Goal: Information Seeking & Learning: Check status

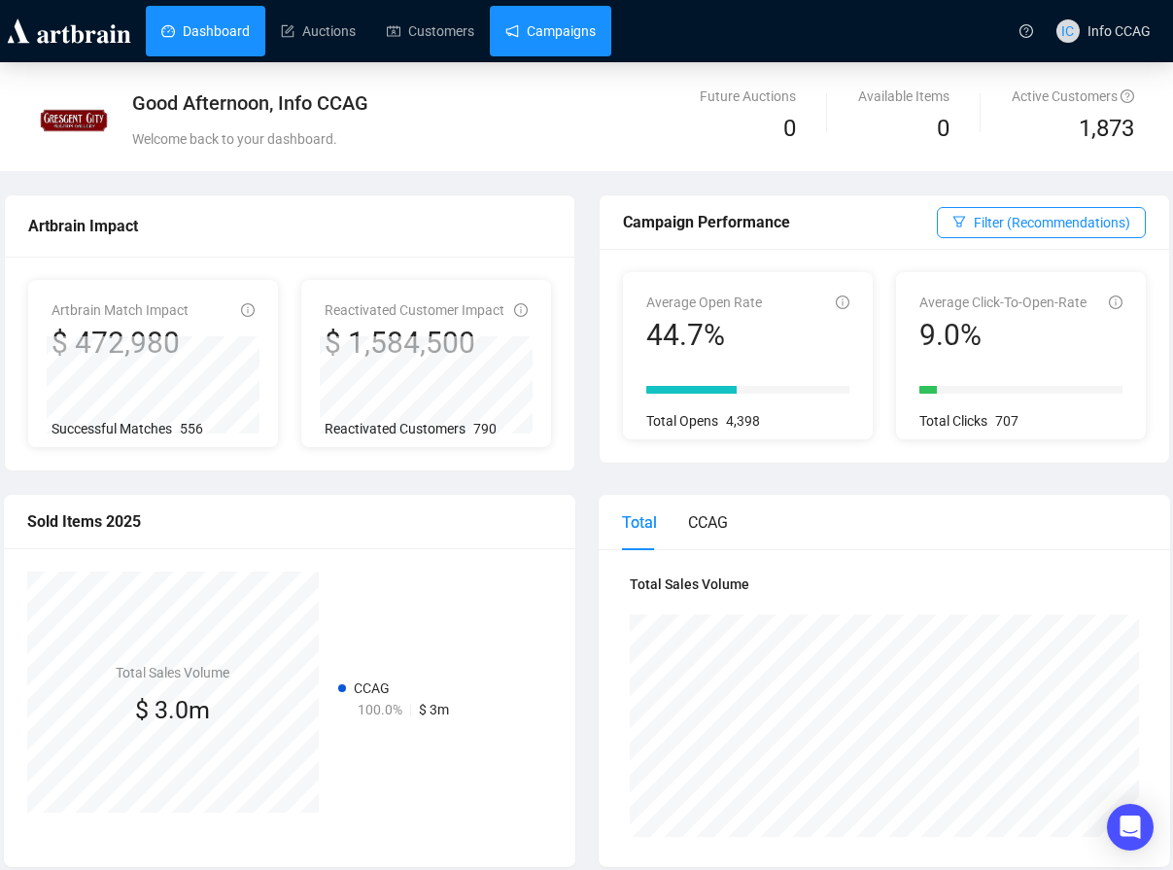
click at [566, 41] on link "Campaigns" at bounding box center [551, 31] width 90 height 51
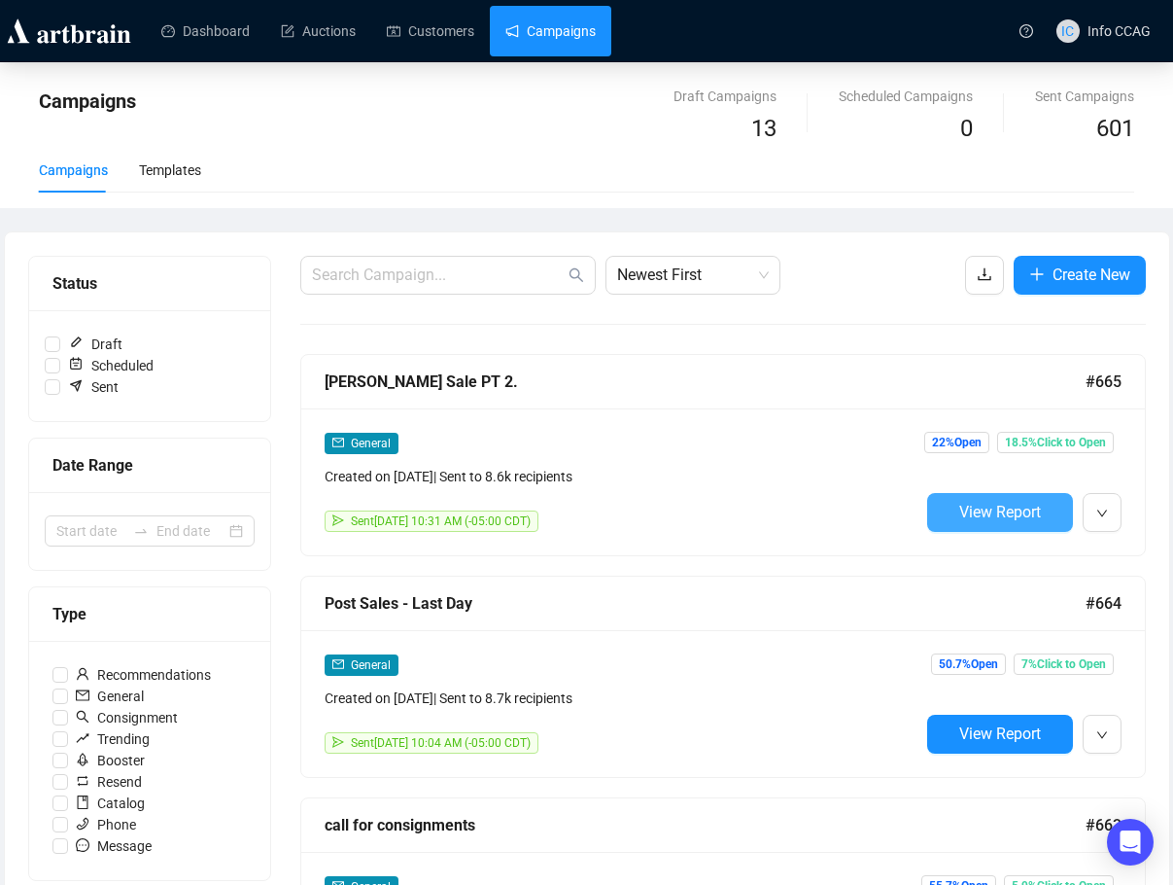
click at [1032, 513] on span "View Report" at bounding box center [1000, 512] width 82 height 18
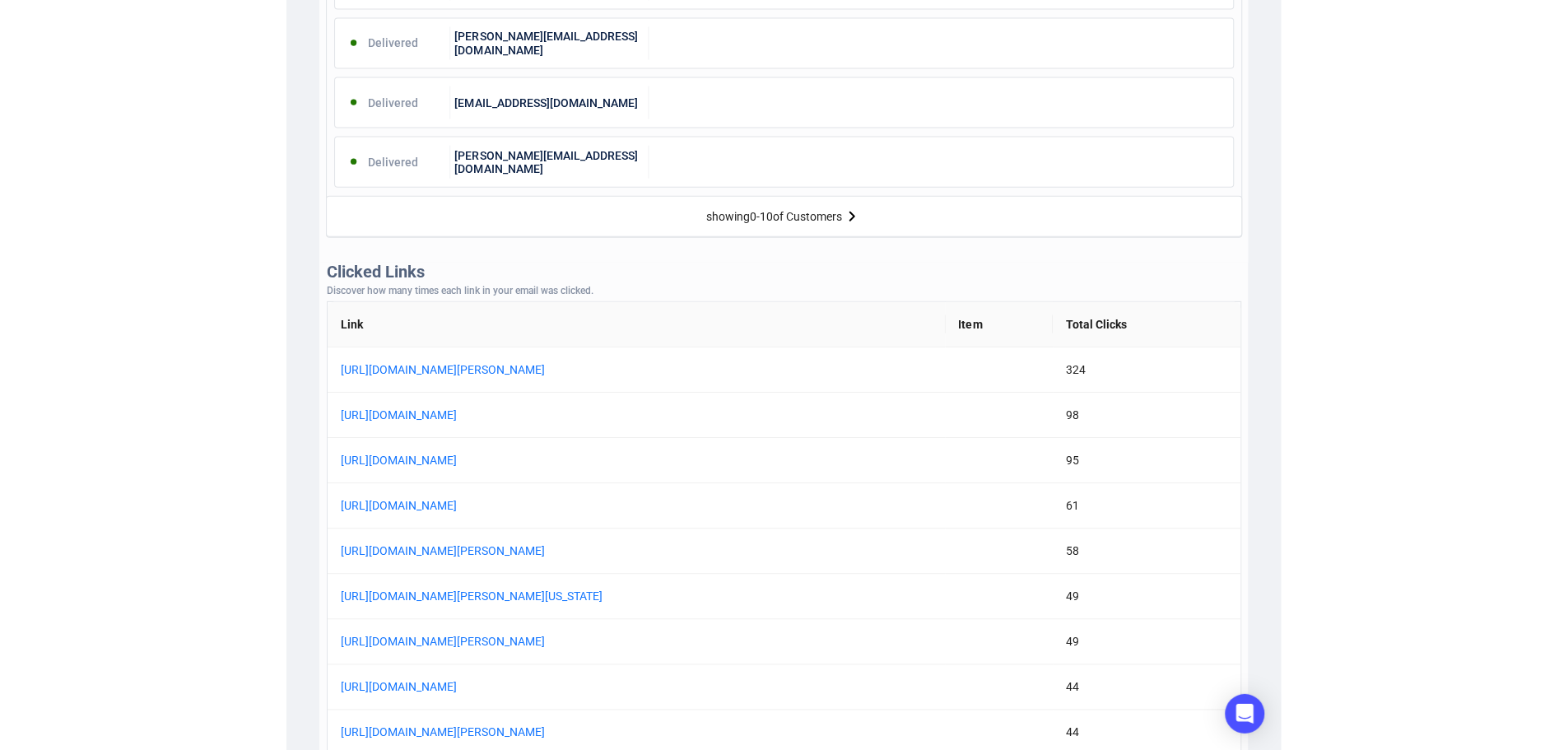
scroll to position [1234, 0]
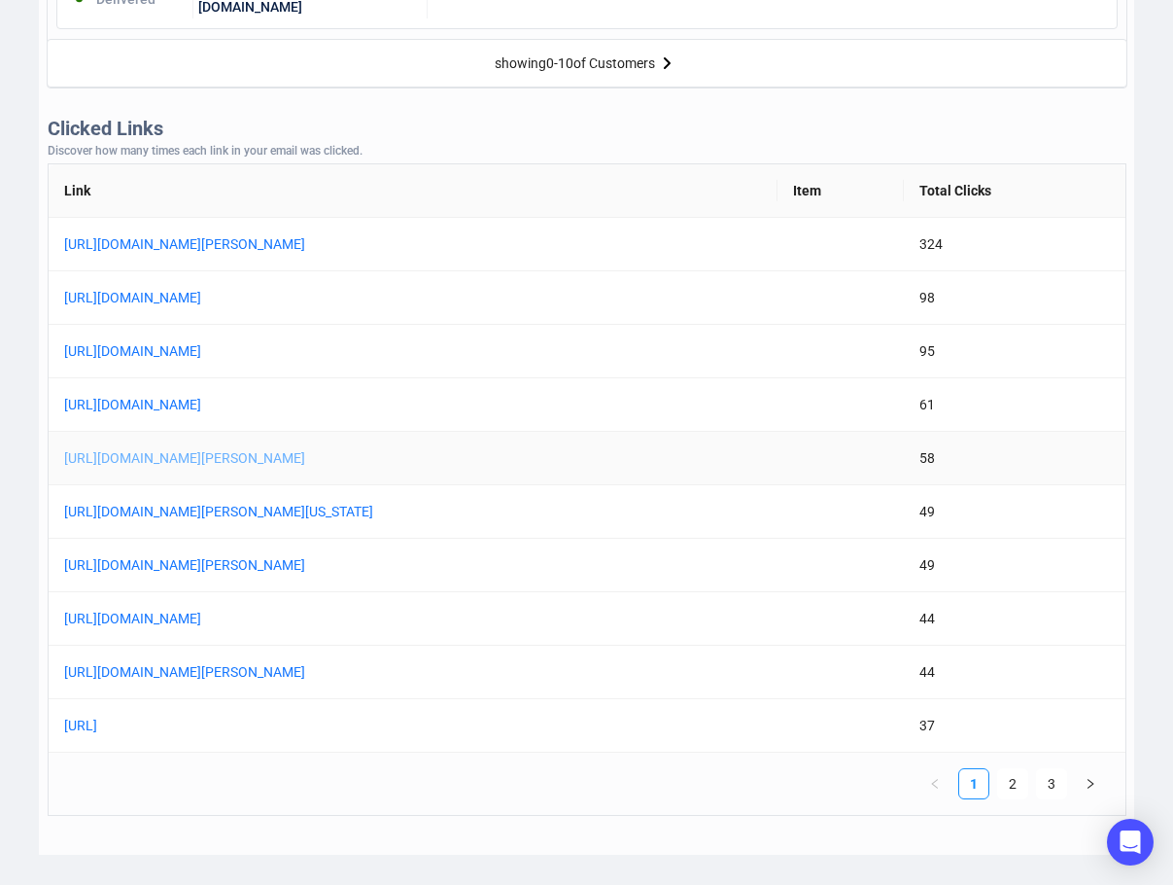
click at [498, 457] on link "[URL][DOMAIN_NAME][PERSON_NAME]" at bounding box center [307, 457] width 486 height 21
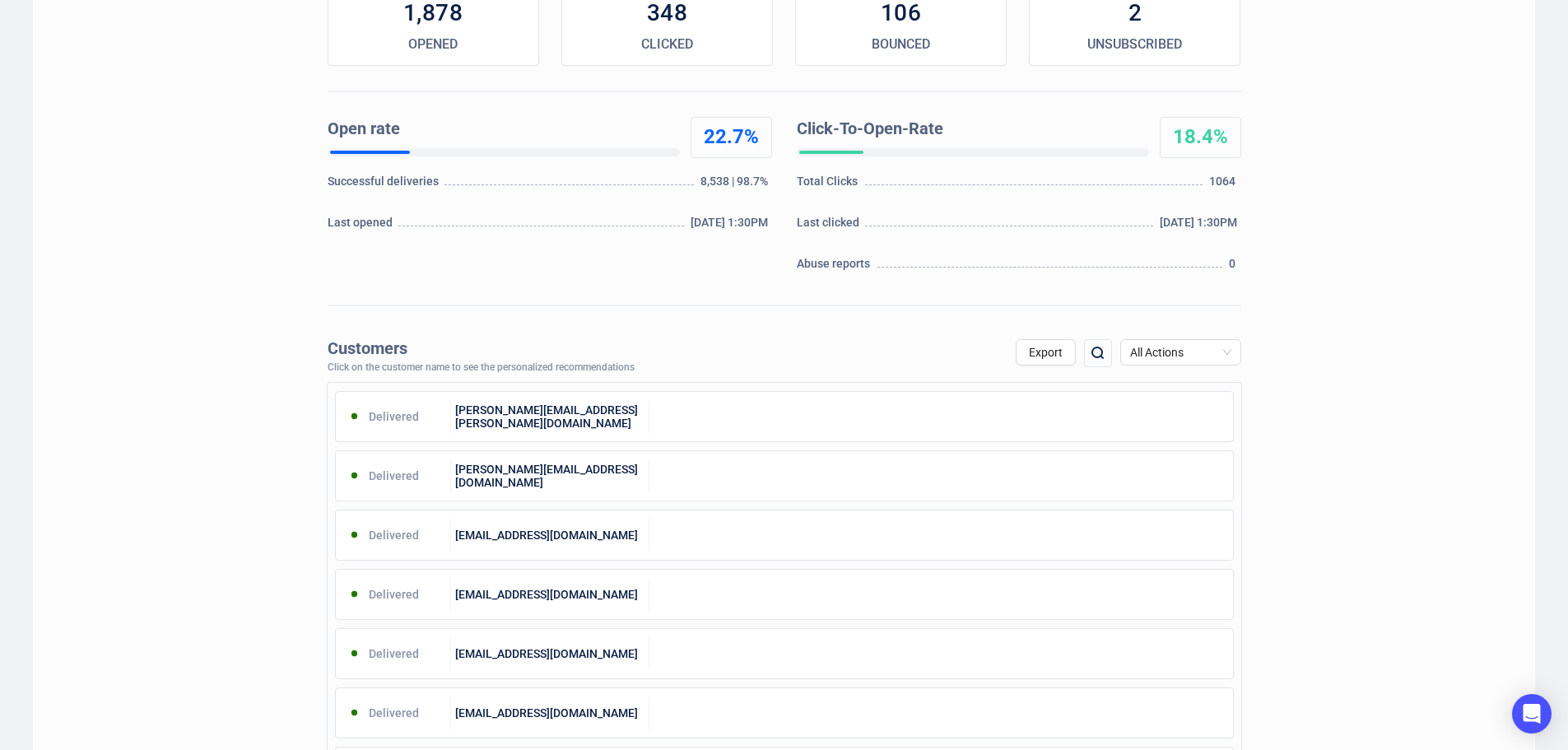
scroll to position [0, 0]
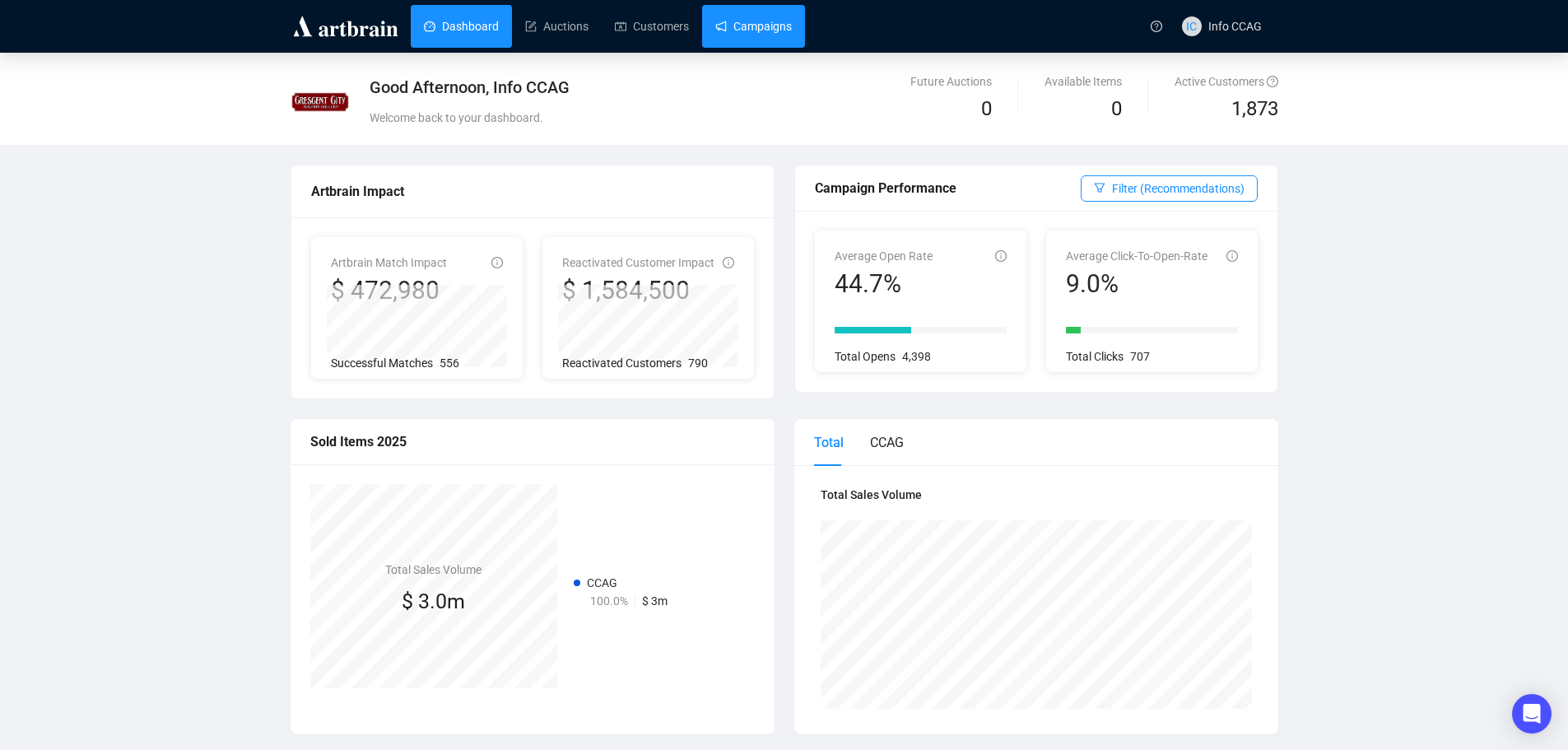
click at [765, 29] on link "Campaigns" at bounding box center [754, 26] width 76 height 43
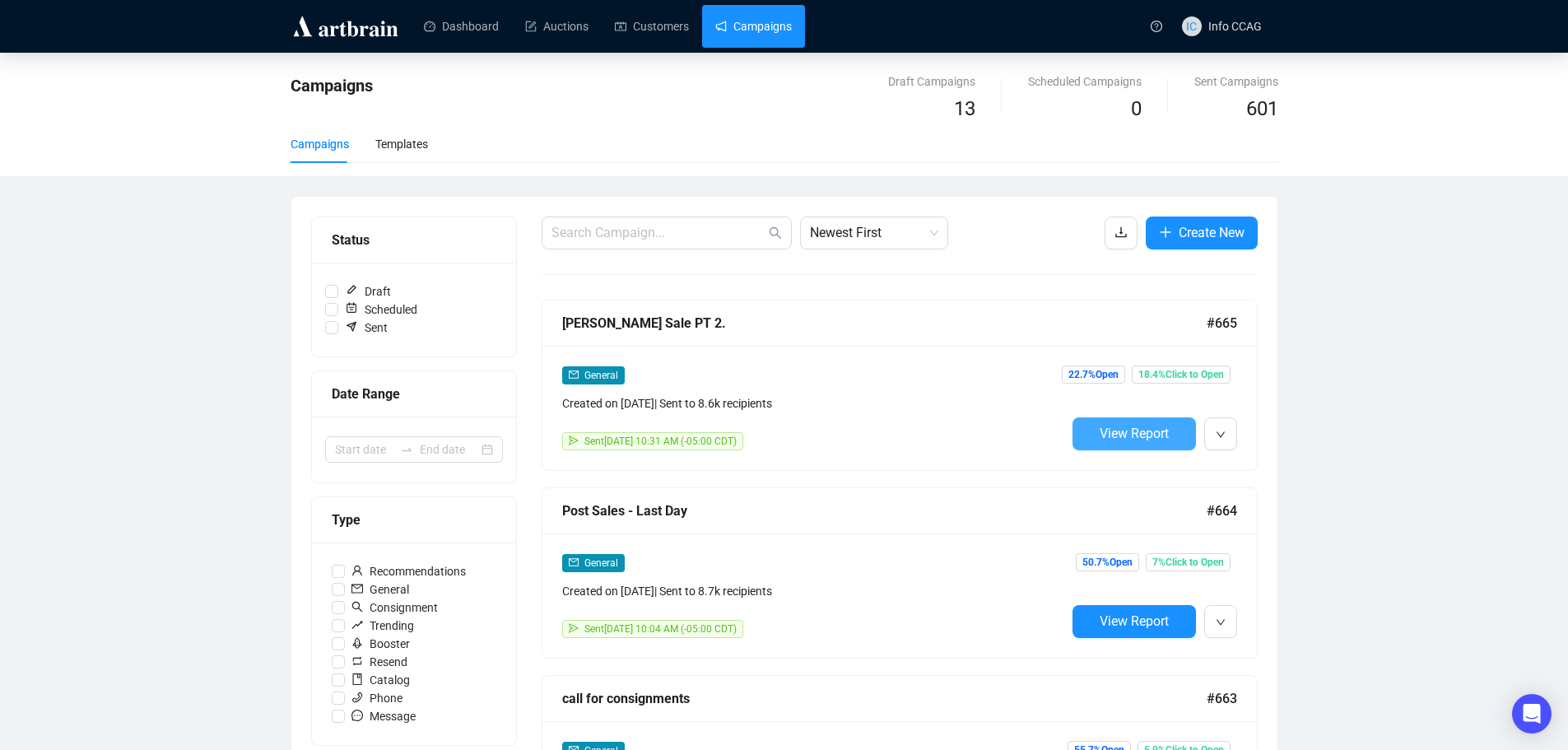
click at [1115, 433] on span "View Report" at bounding box center [1135, 433] width 69 height 15
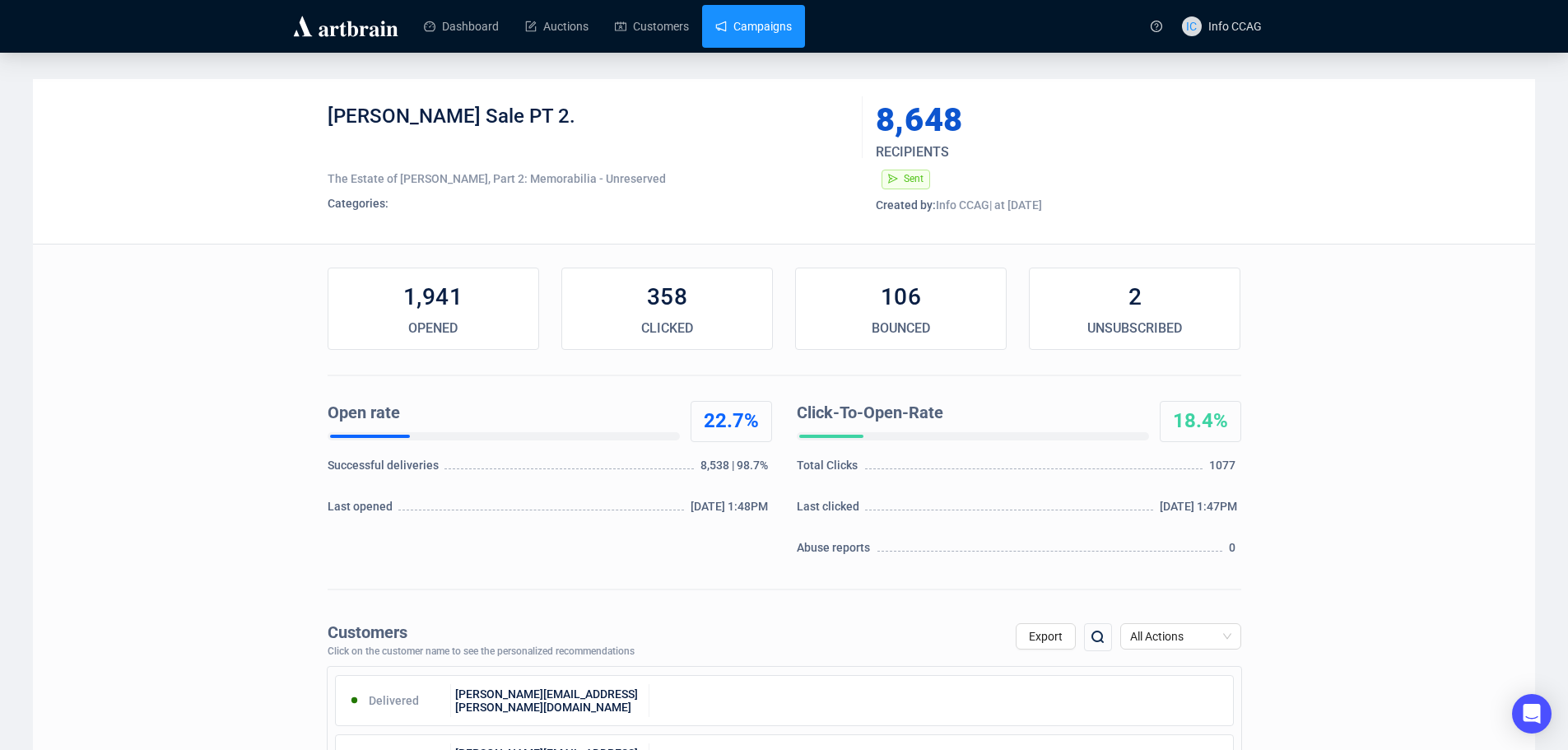
click at [762, 23] on link "Campaigns" at bounding box center [754, 26] width 76 height 43
